Goal: Task Accomplishment & Management: Manage account settings

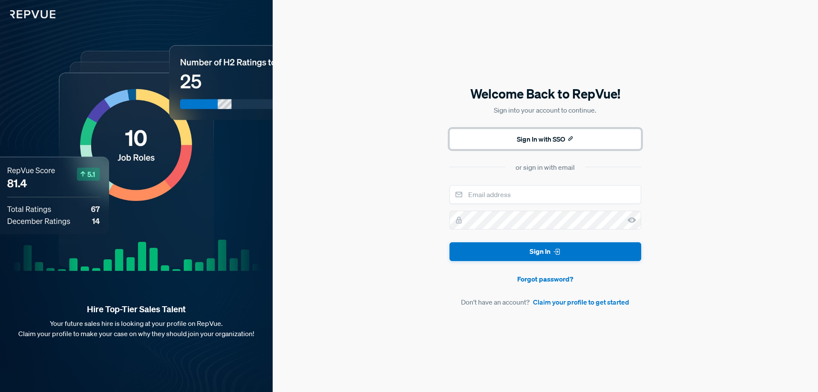
click at [526, 139] on button "Sign In with SSO" at bounding box center [546, 139] width 192 height 20
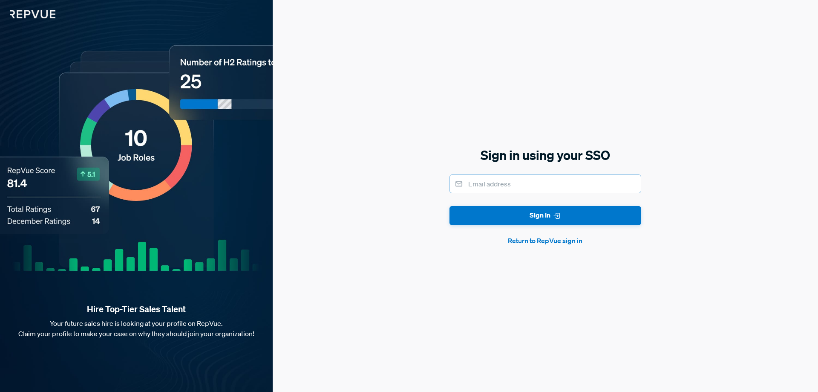
click at [524, 187] on input "email" at bounding box center [546, 183] width 192 height 19
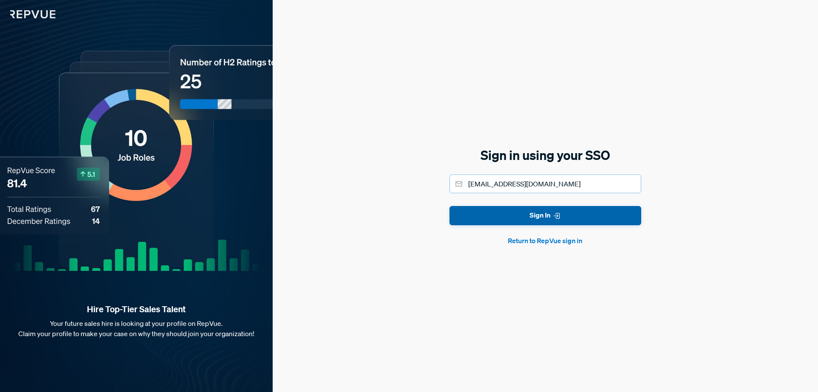
type input "[EMAIL_ADDRESS][DOMAIN_NAME]"
click at [522, 213] on button "Sign In" at bounding box center [546, 215] width 192 height 19
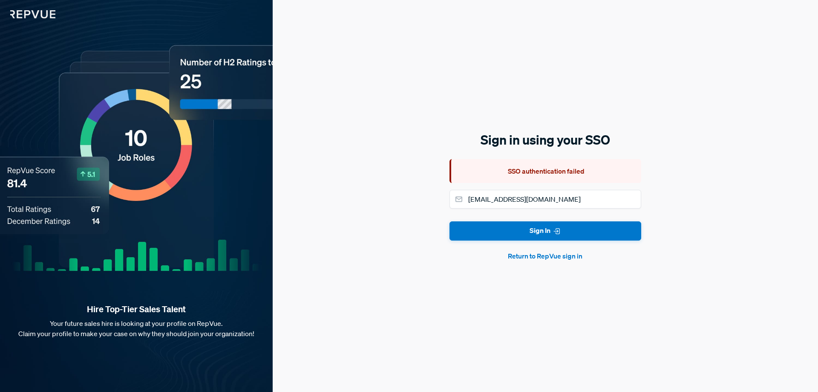
click at [523, 258] on button "Return to RepVue sign in" at bounding box center [546, 256] width 192 height 10
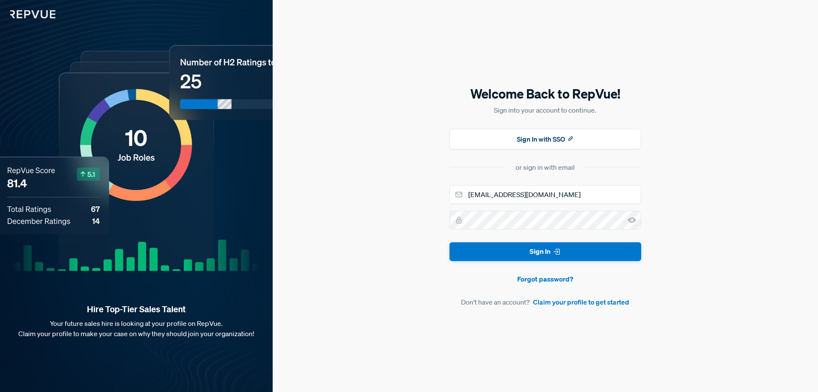
click at [44, 20] on div "Hire Top-Tier Sales Talent Your future sales hire is looking at your profile on…" at bounding box center [136, 196] width 273 height 392
click at [44, 16] on img at bounding box center [27, 9] width 55 height 18
